Goal: Task Accomplishment & Management: Use online tool/utility

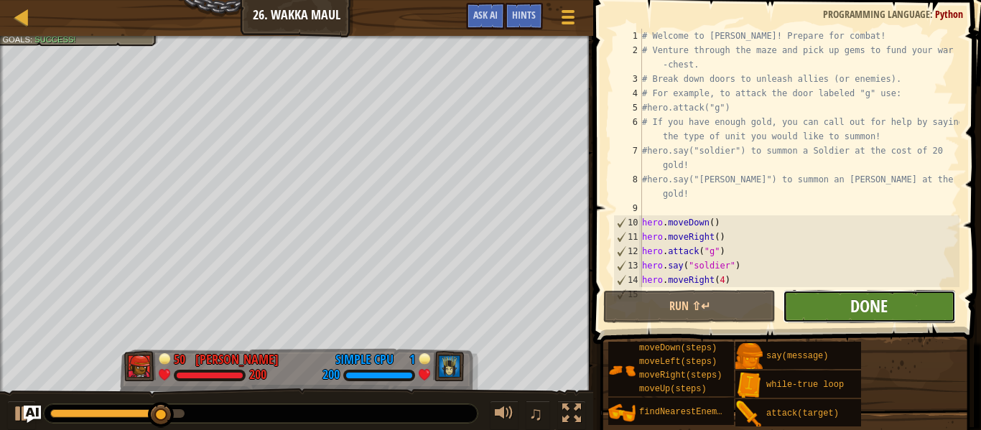
click at [876, 302] on span "Done" at bounding box center [868, 306] width 37 height 23
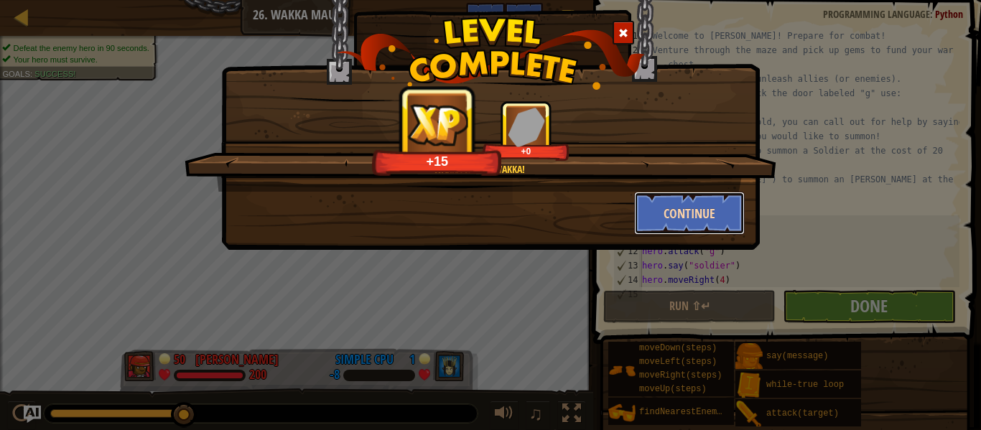
click at [721, 223] on button "Continue" at bounding box center [689, 213] width 111 height 43
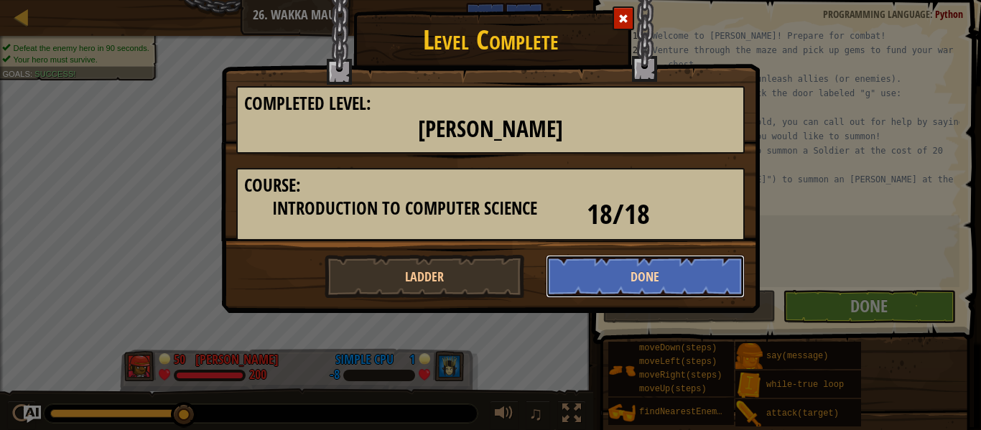
click at [669, 276] on button "Done" at bounding box center [646, 276] width 200 height 43
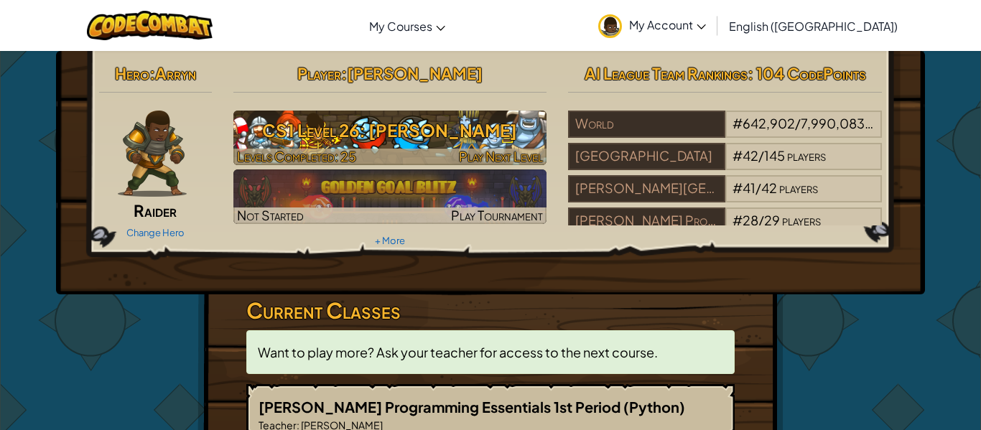
click at [465, 118] on h3 "CS1 Level 26: [PERSON_NAME]" at bounding box center [390, 130] width 314 height 32
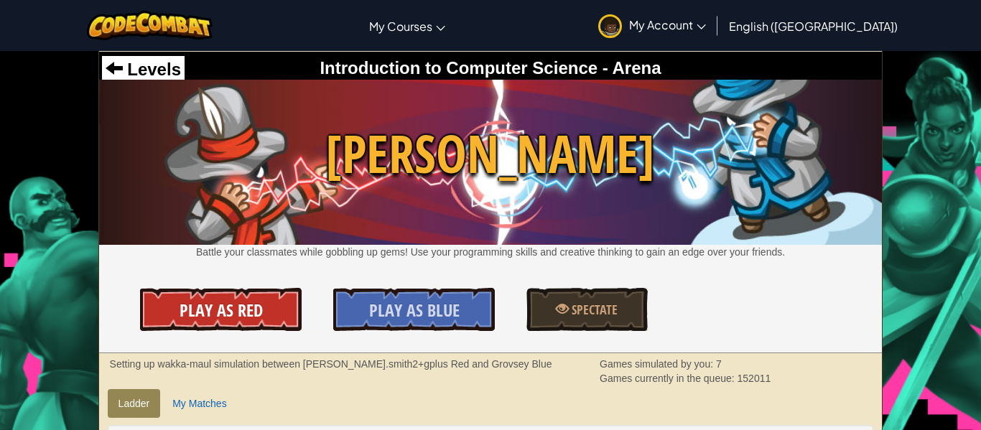
click at [235, 312] on span "Play As Red" at bounding box center [221, 310] width 83 height 23
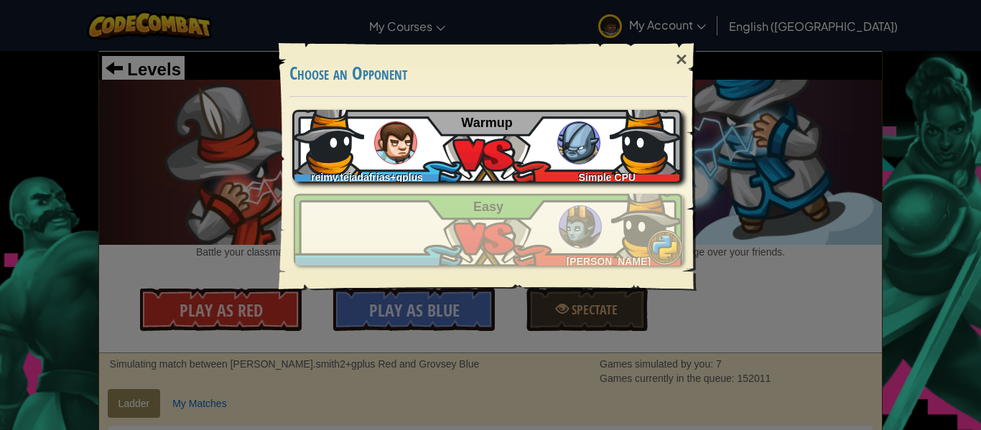
click at [458, 163] on div "reimy.tejadafrias+gplus Simple CPU Warmup" at bounding box center [486, 146] width 389 height 72
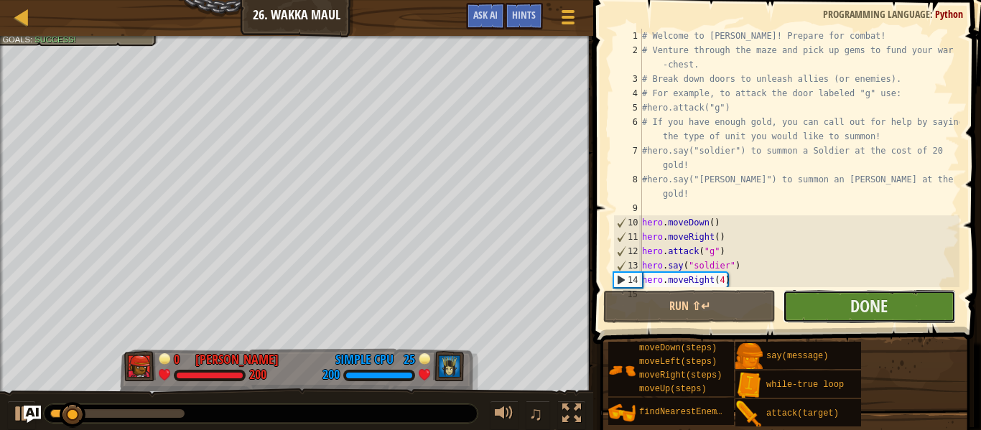
click at [830, 302] on button "Done" at bounding box center [869, 306] width 172 height 33
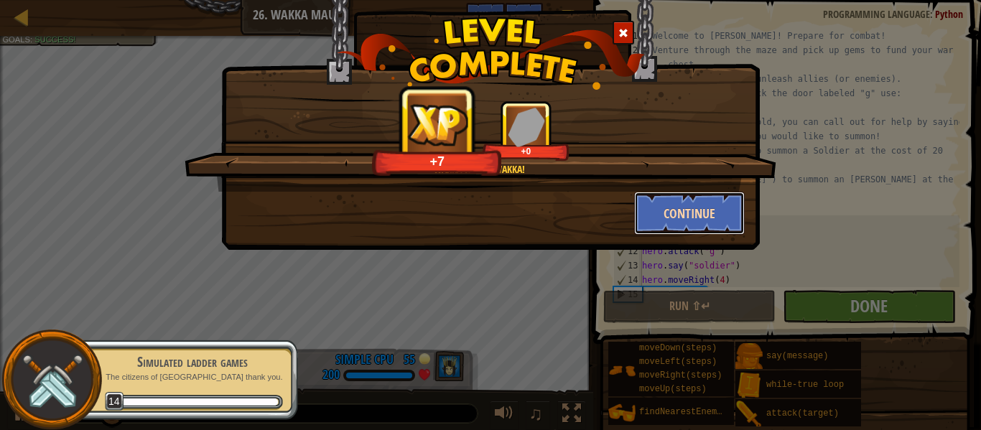
click at [683, 197] on button "Continue" at bounding box center [689, 213] width 111 height 43
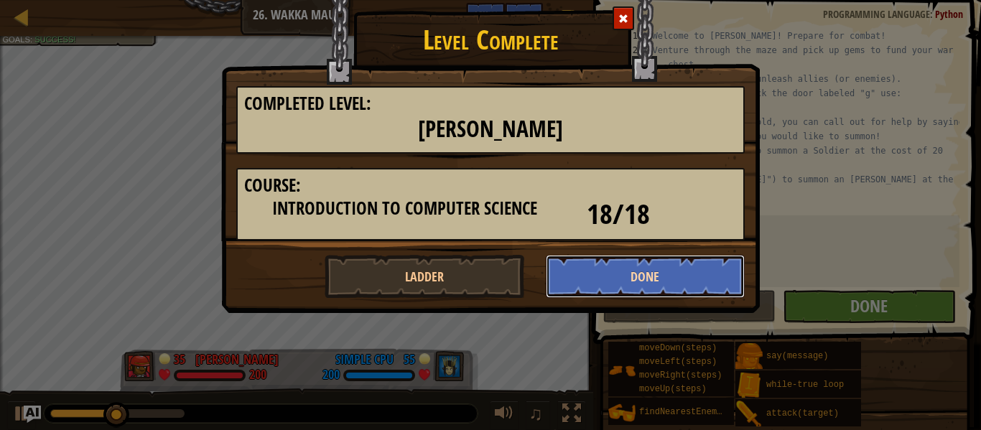
click at [656, 284] on button "Done" at bounding box center [646, 276] width 200 height 43
